Goal: Entertainment & Leisure: Consume media (video, audio)

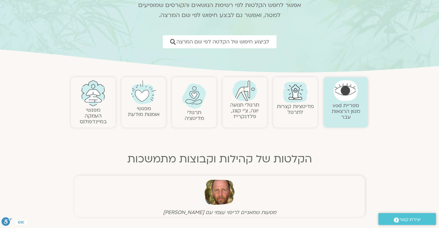
scroll to position [57, 0]
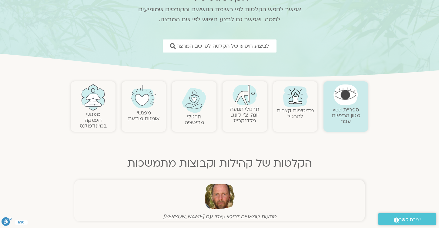
click at [200, 119] on link "תרגולי מדיטציה" at bounding box center [193, 119] width 19 height 13
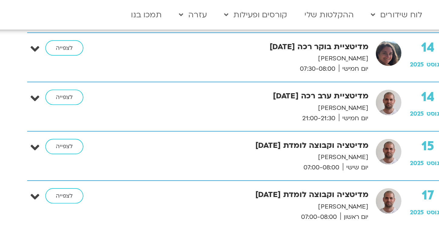
scroll to position [671, 0]
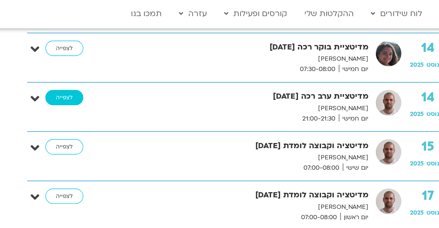
click at [111, 61] on link "לצפייה" at bounding box center [113, 61] width 23 height 10
